Goal: Browse casually: Explore the website without a specific task or goal

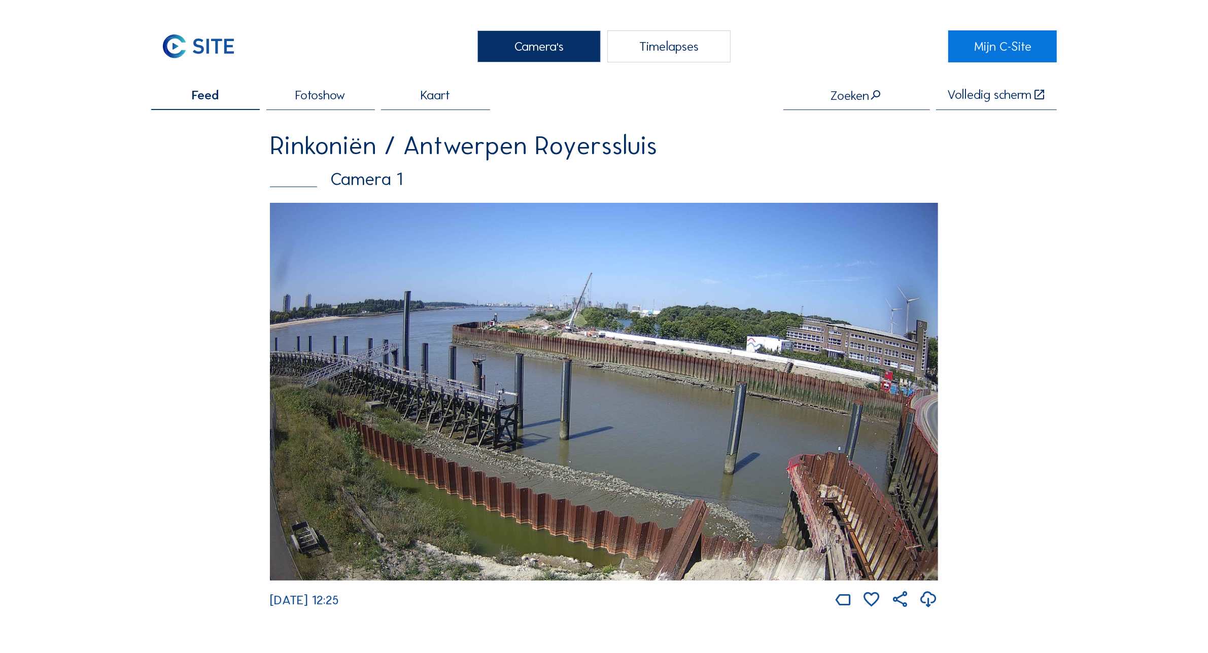
click at [511, 44] on div "Camera's" at bounding box center [538, 46] width 123 height 32
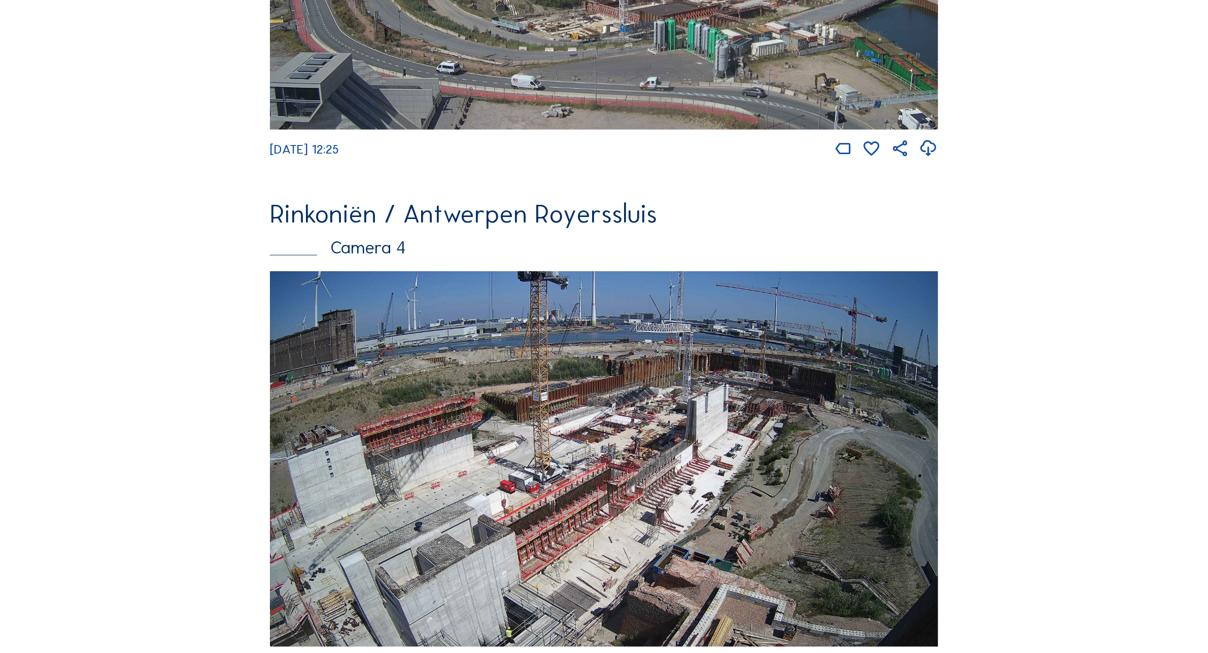
scroll to position [1712, 0]
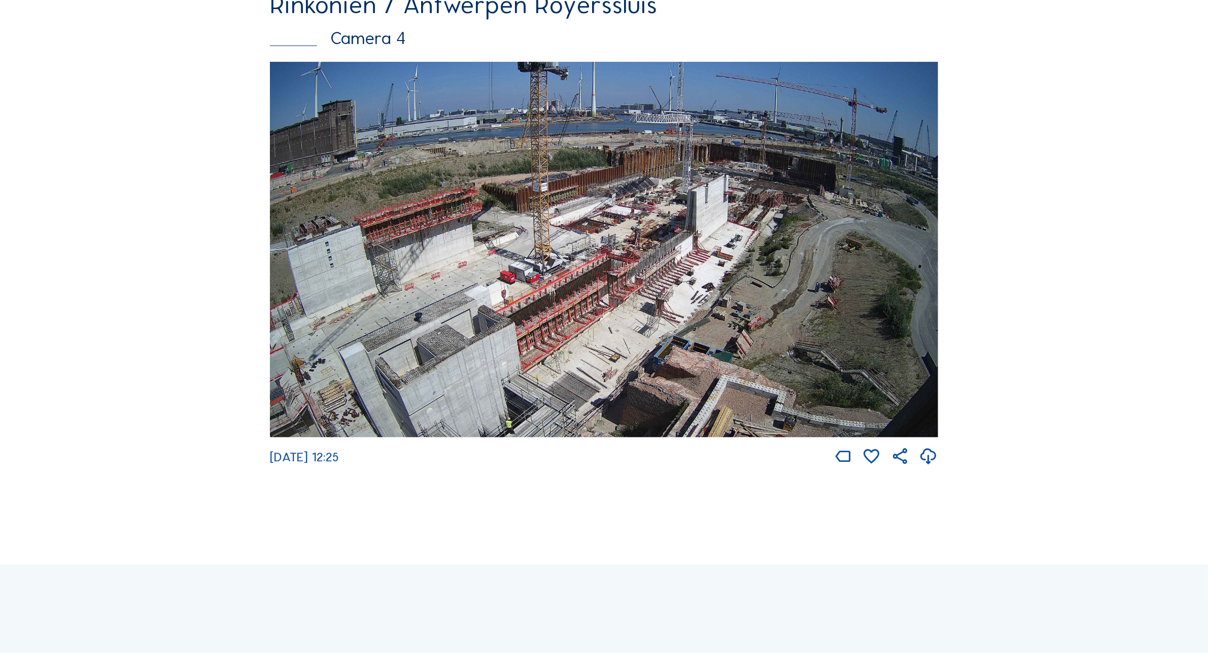
click at [798, 189] on img at bounding box center [604, 250] width 668 height 376
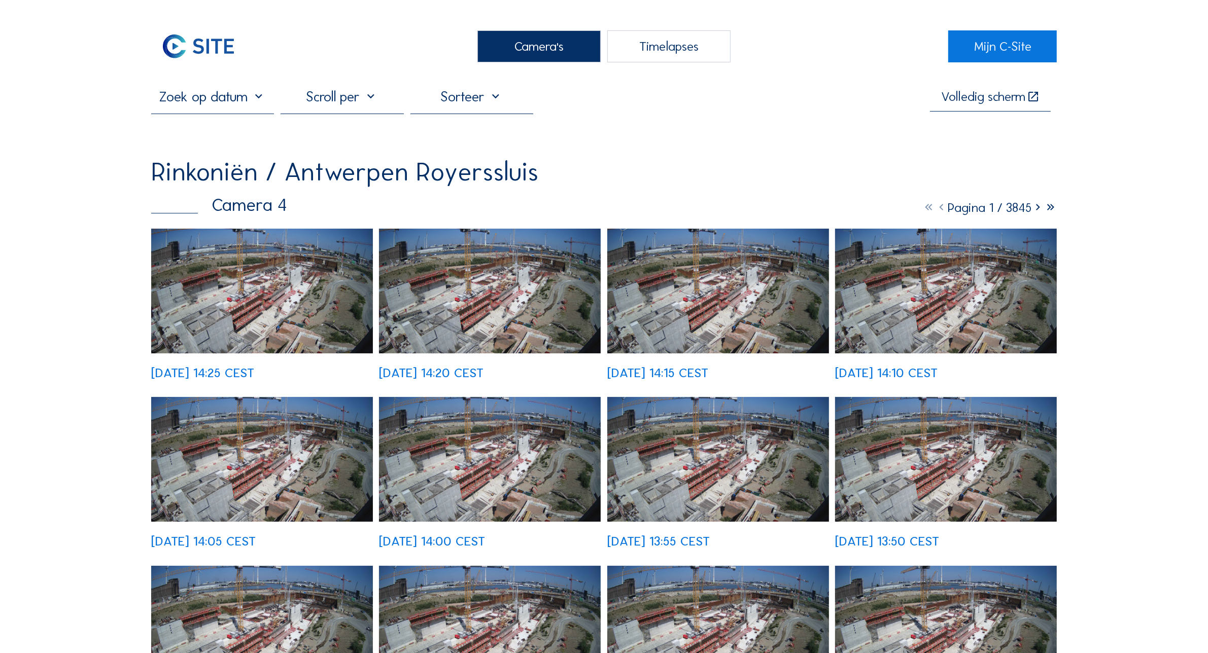
click at [202, 300] on img at bounding box center [262, 291] width 222 height 125
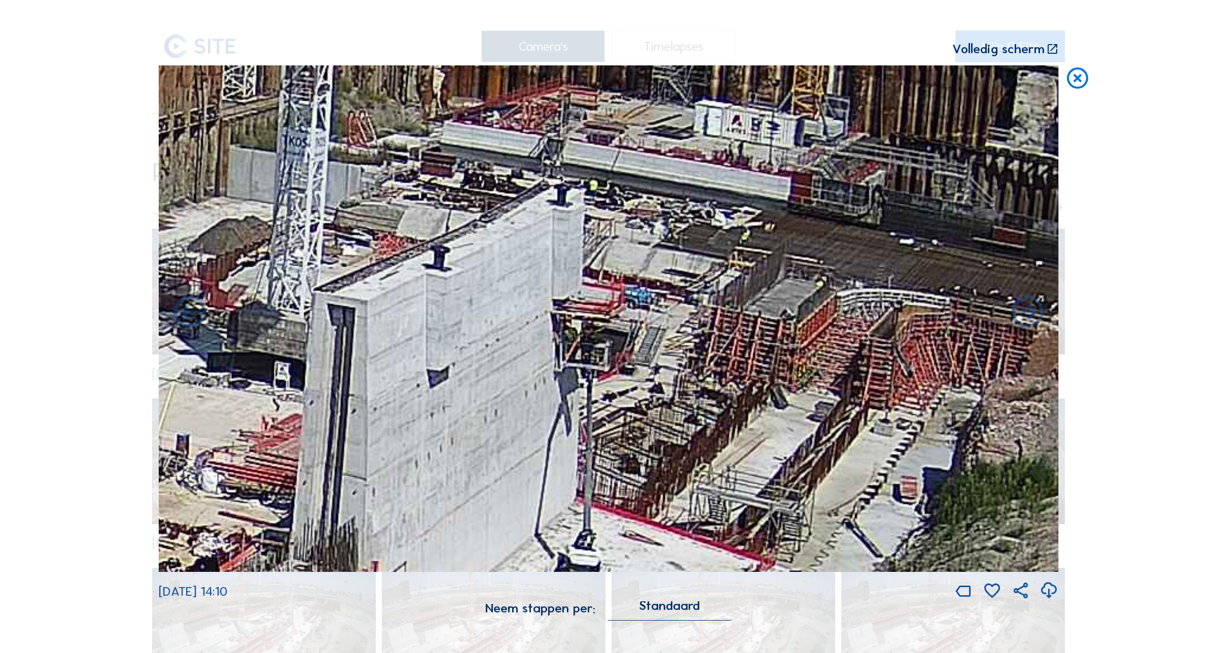
click at [1078, 83] on icon at bounding box center [1077, 78] width 25 height 26
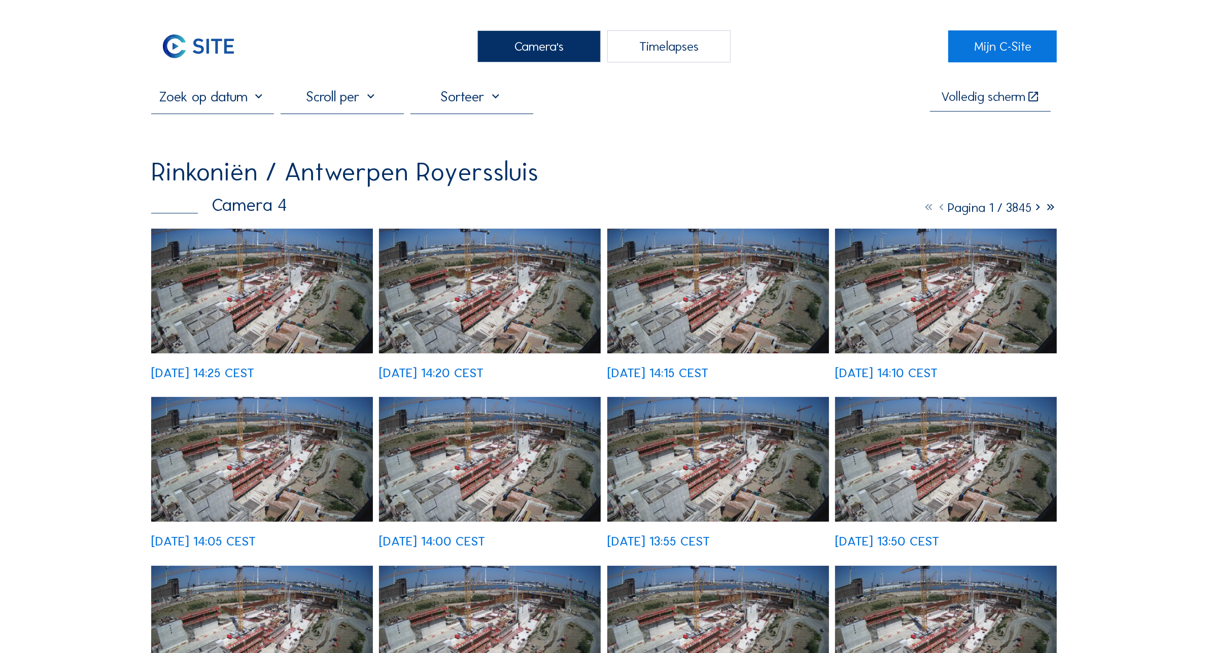
click at [549, 44] on div "Camera's" at bounding box center [538, 46] width 123 height 32
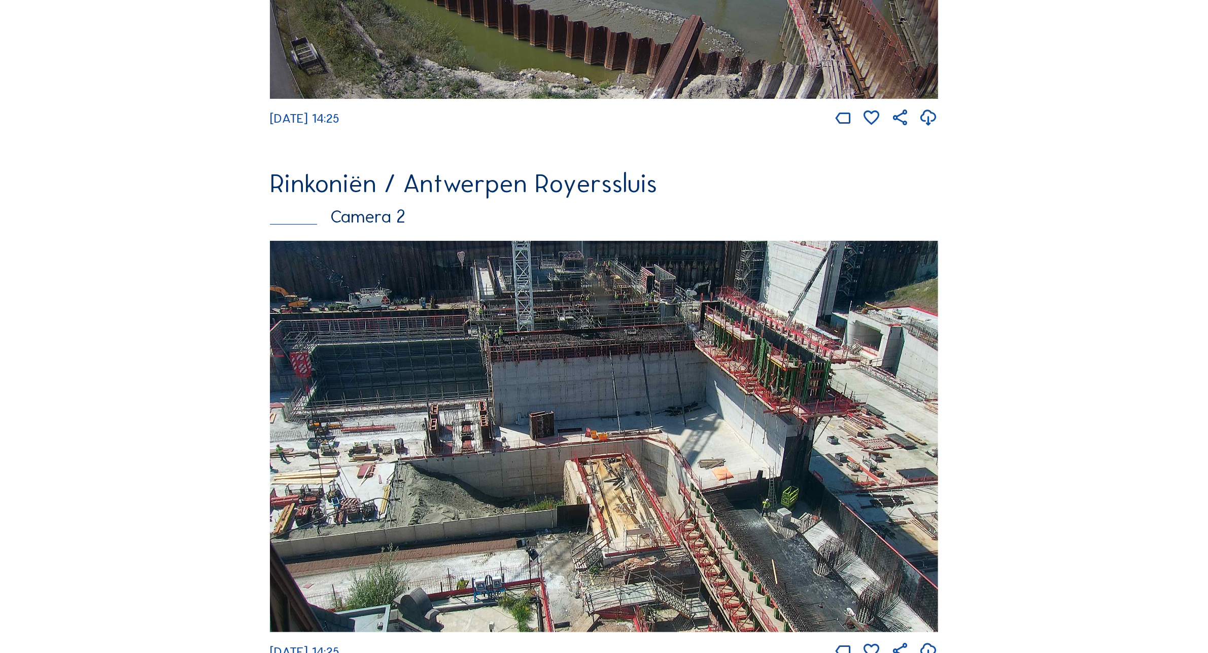
scroll to position [634, 0]
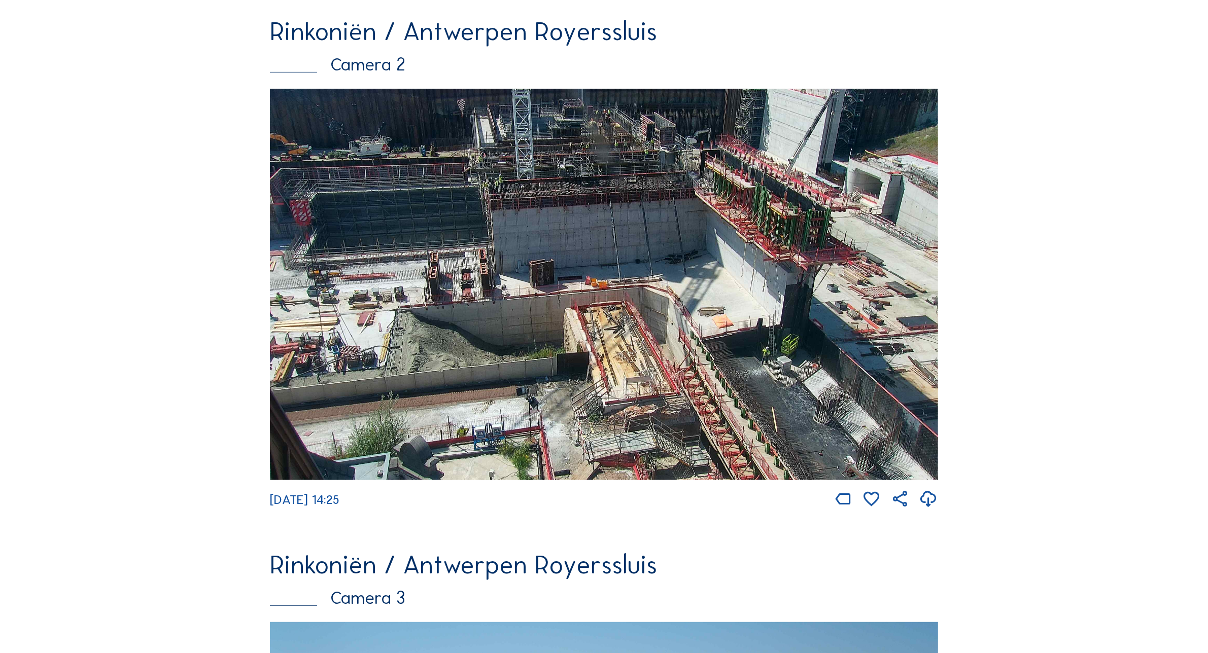
click at [615, 298] on img at bounding box center [604, 285] width 668 height 392
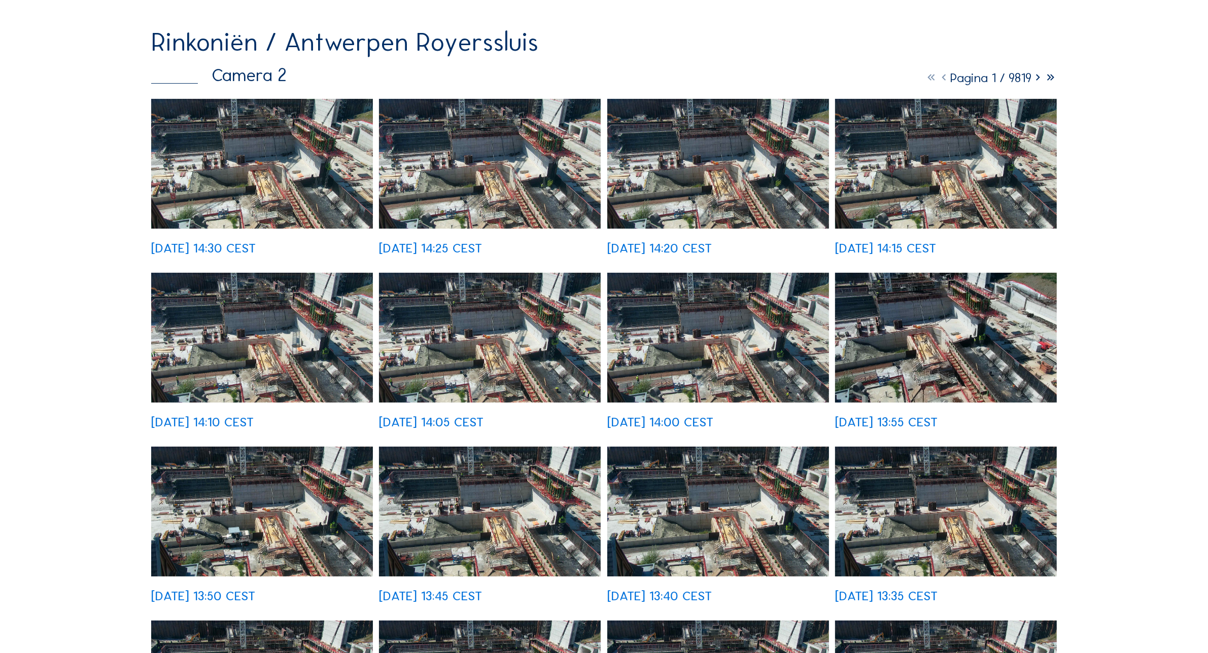
scroll to position [127, 0]
